Goal: Information Seeking & Learning: Learn about a topic

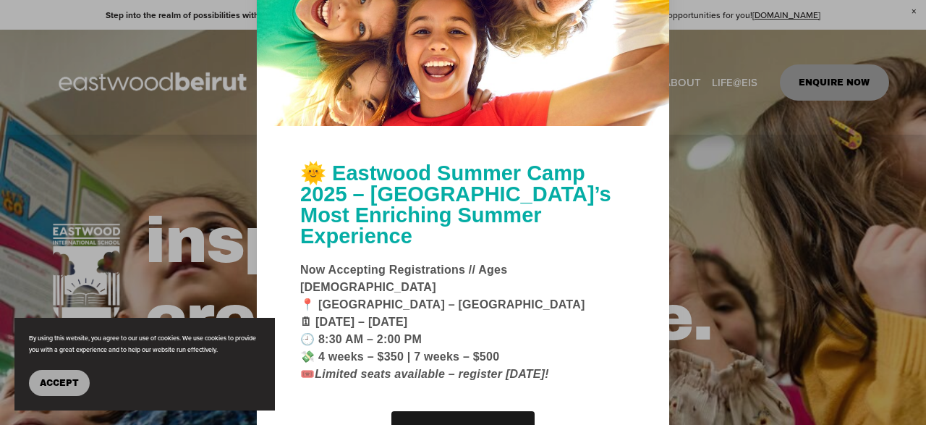
scroll to position [301, 0]
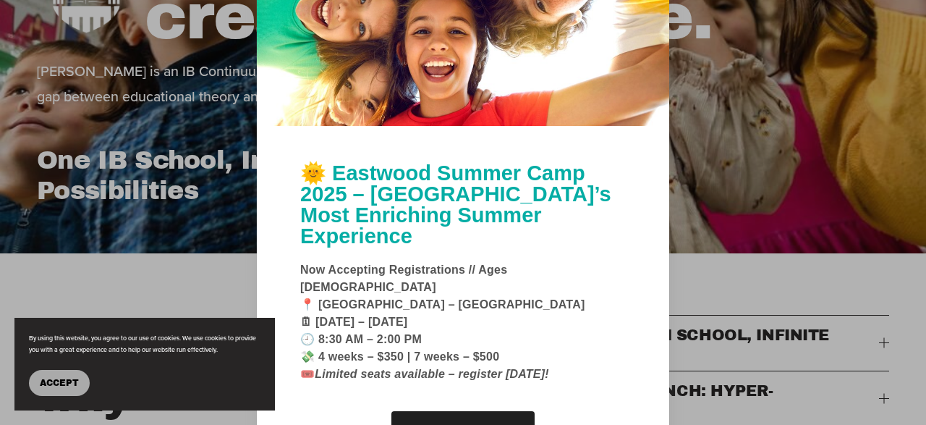
click at [481, 411] on link "Learn More" at bounding box center [463, 431] width 143 height 41
click at [44, 382] on span "Accept" at bounding box center [59, 383] width 39 height 10
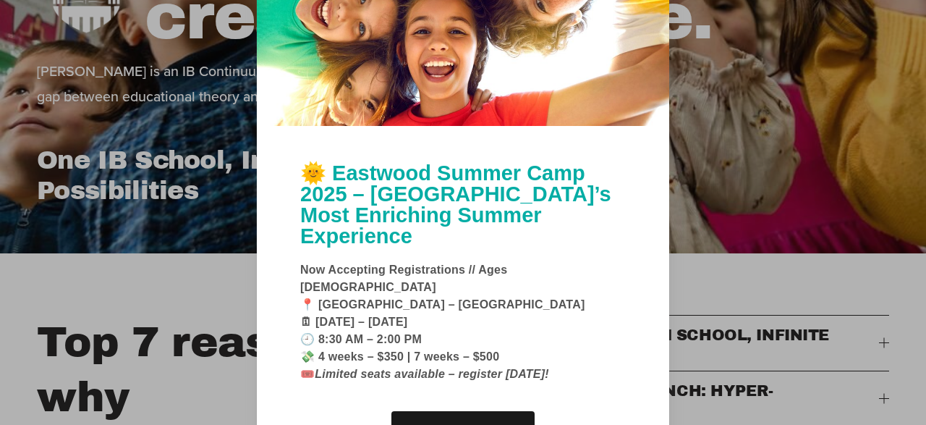
scroll to position [0, 0]
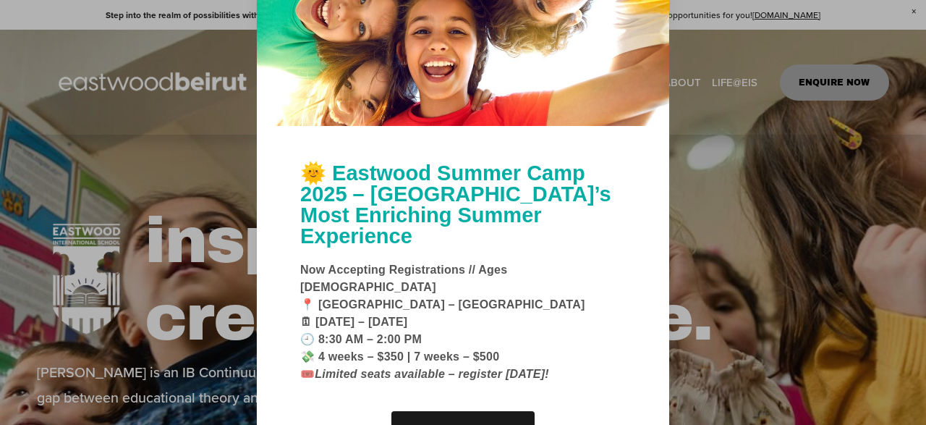
click at [729, 161] on div at bounding box center [463, 212] width 926 height 425
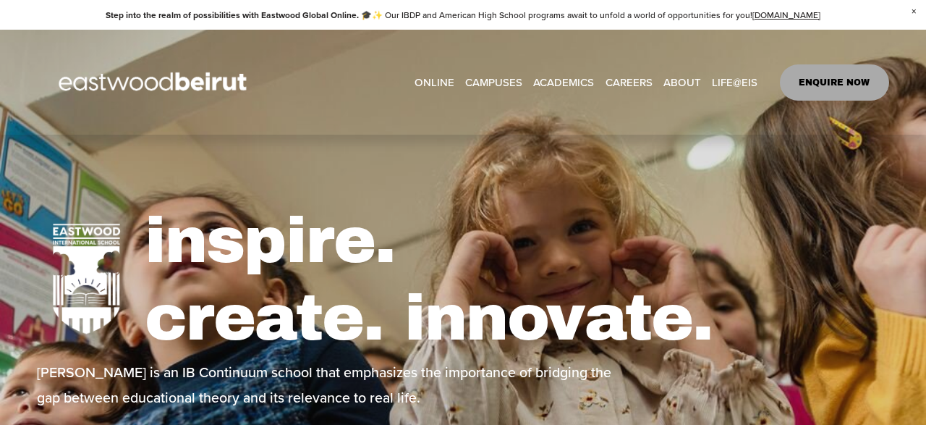
click at [916, 3] on span "Close Announcement" at bounding box center [914, 12] width 25 height 24
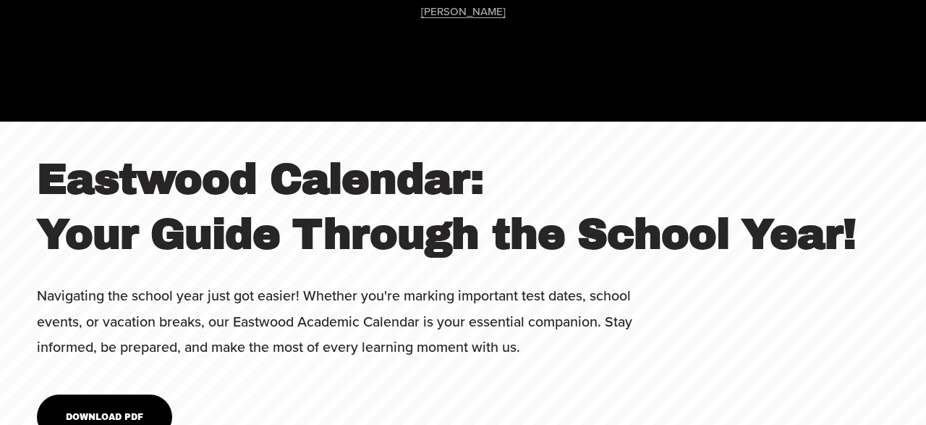
scroll to position [4441, 0]
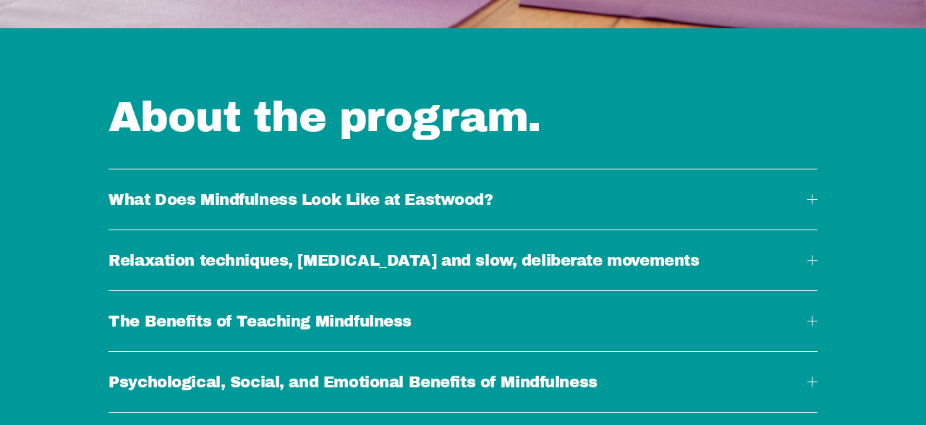
scroll to position [1280, 0]
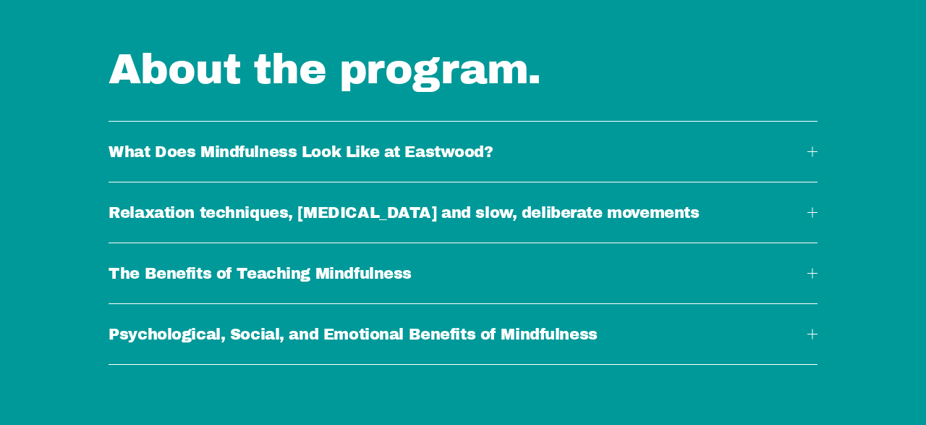
click at [811, 153] on div at bounding box center [813, 151] width 10 height 10
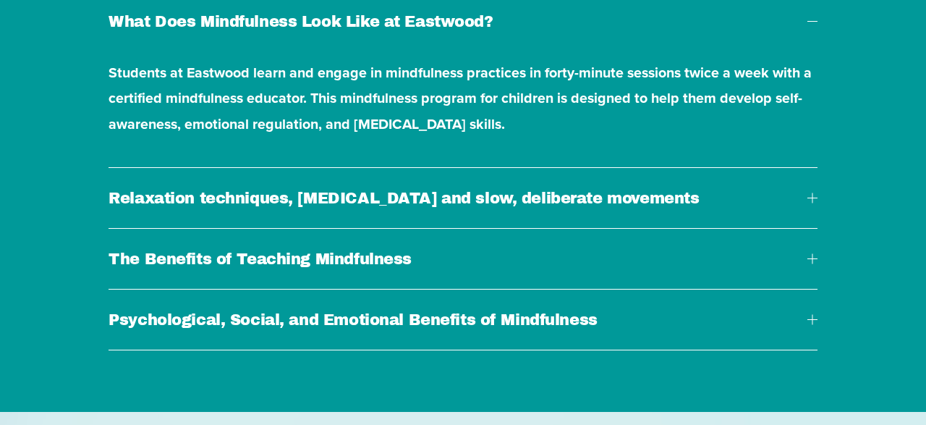
scroll to position [1430, 0]
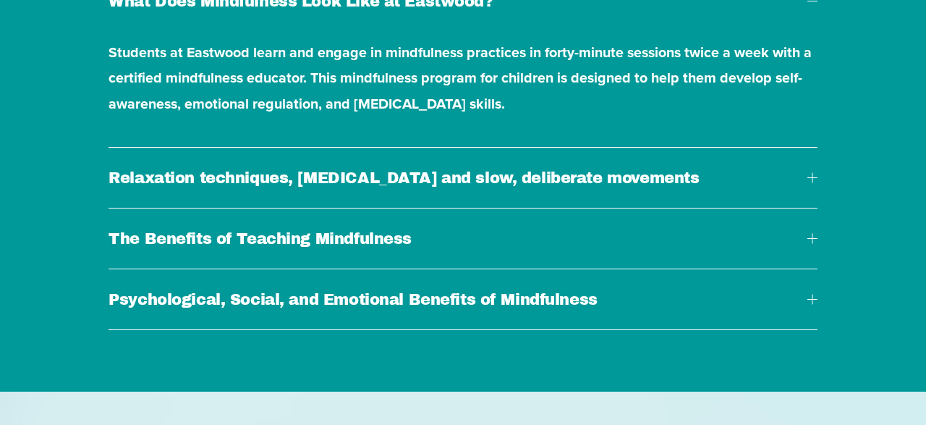
click at [809, 183] on div at bounding box center [813, 178] width 10 height 10
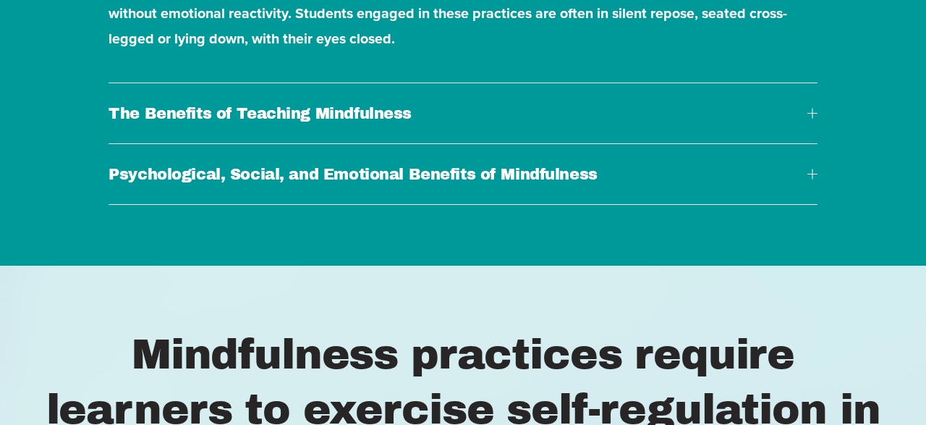
scroll to position [1807, 0]
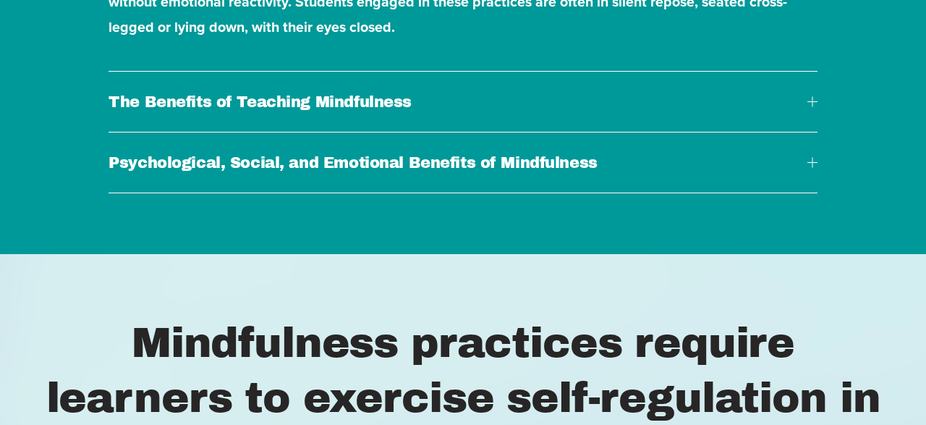
click at [811, 106] on div at bounding box center [813, 101] width 10 height 10
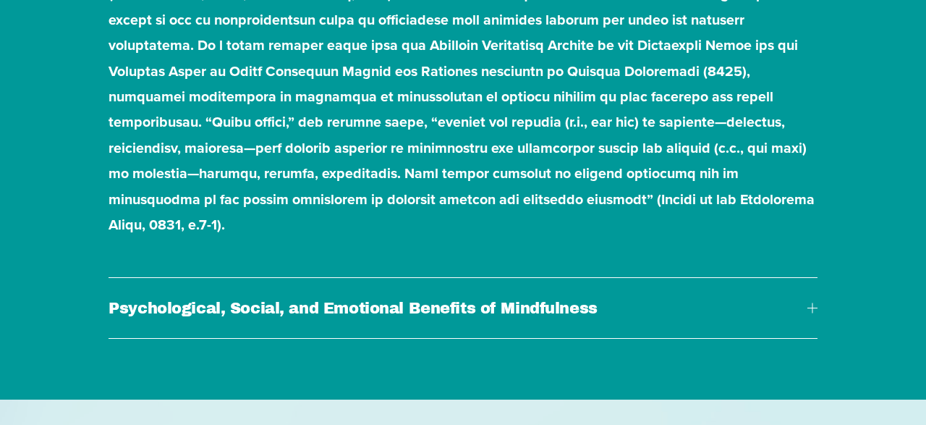
scroll to position [2635, 0]
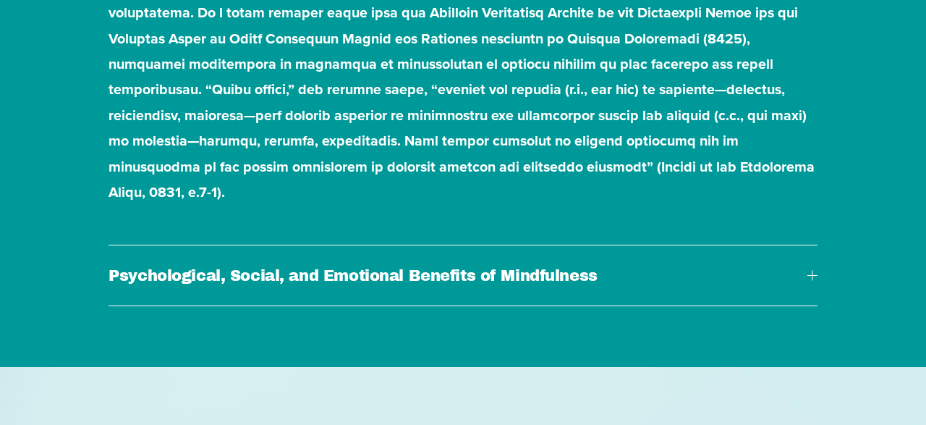
click at [811, 276] on div at bounding box center [813, 275] width 10 height 10
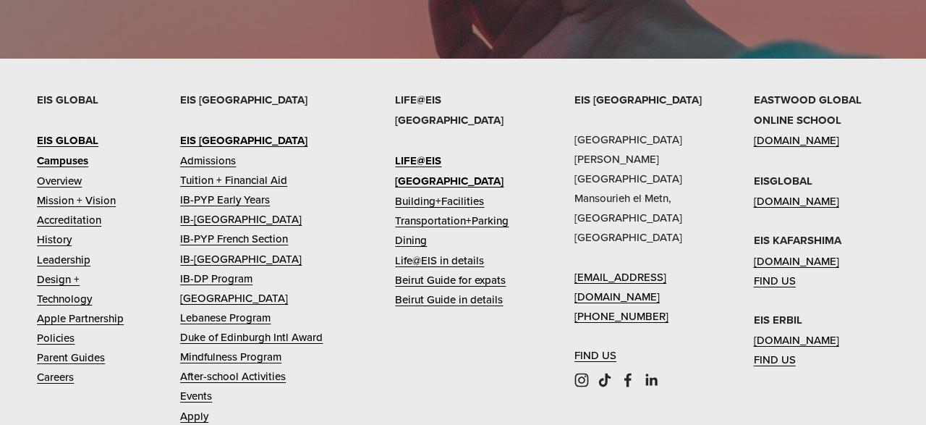
scroll to position [4039, 0]
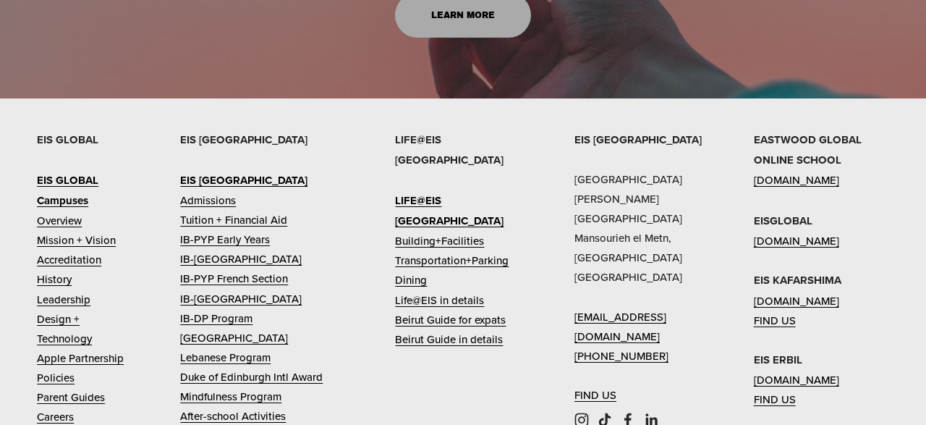
click at [803, 170] on link "[DOMAIN_NAME]" at bounding box center [796, 180] width 85 height 20
